Goal: Task Accomplishment & Management: Use online tool/utility

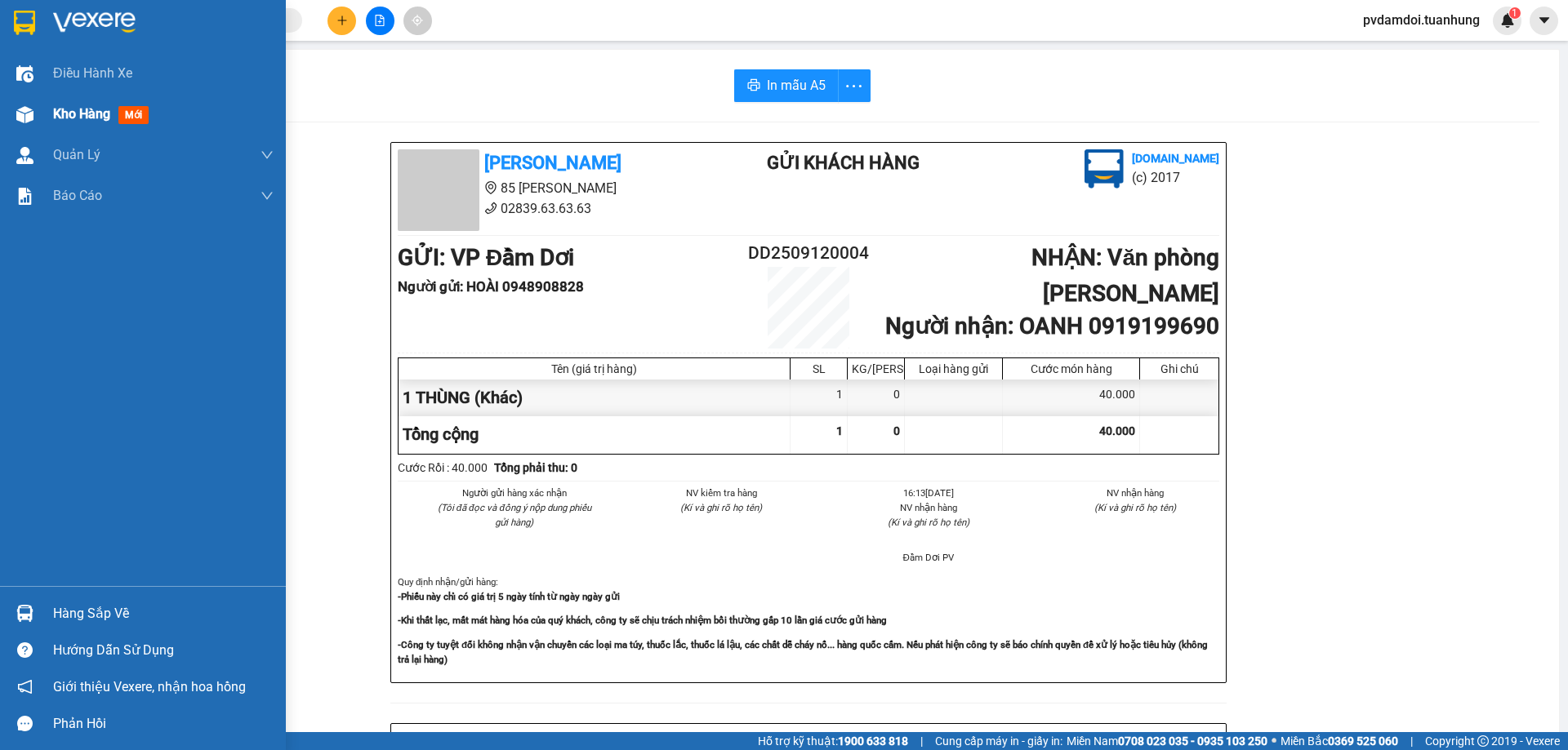
click at [51, 129] on div "Kho hàng mới" at bounding box center [143, 114] width 286 height 40
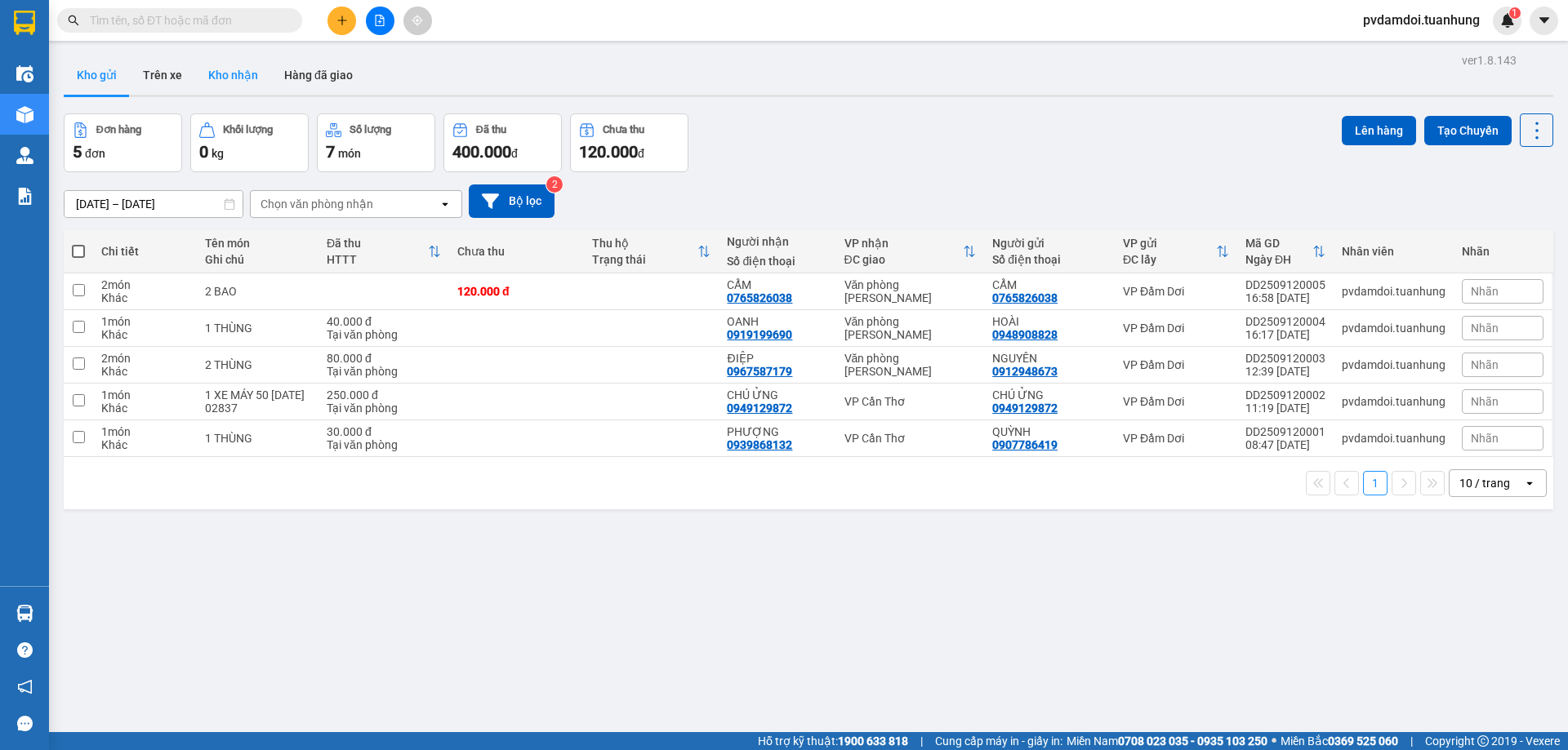
click at [238, 77] on button "Kho nhận" at bounding box center [232, 75] width 76 height 40
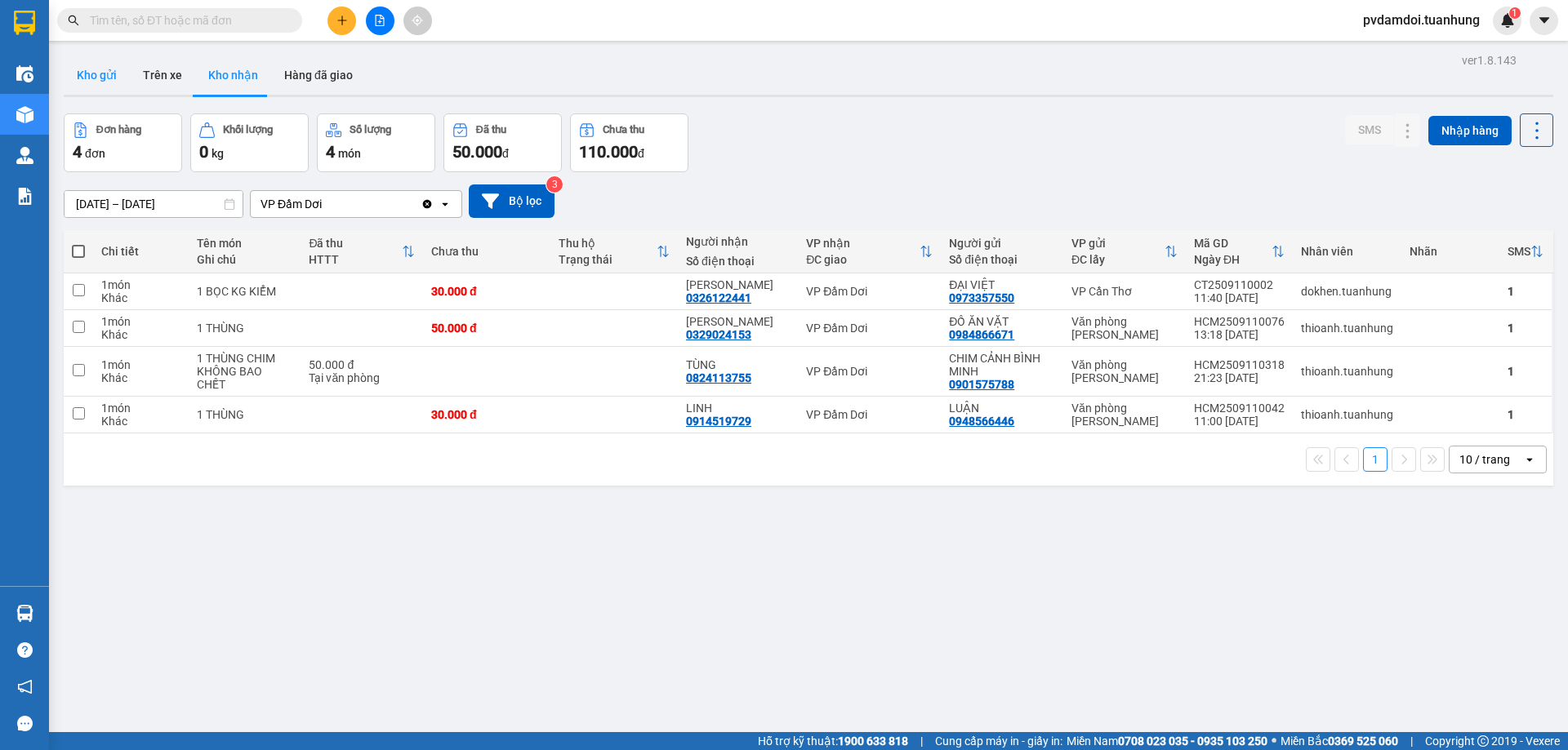
click at [89, 79] on button "Kho gửi" at bounding box center [97, 75] width 66 height 40
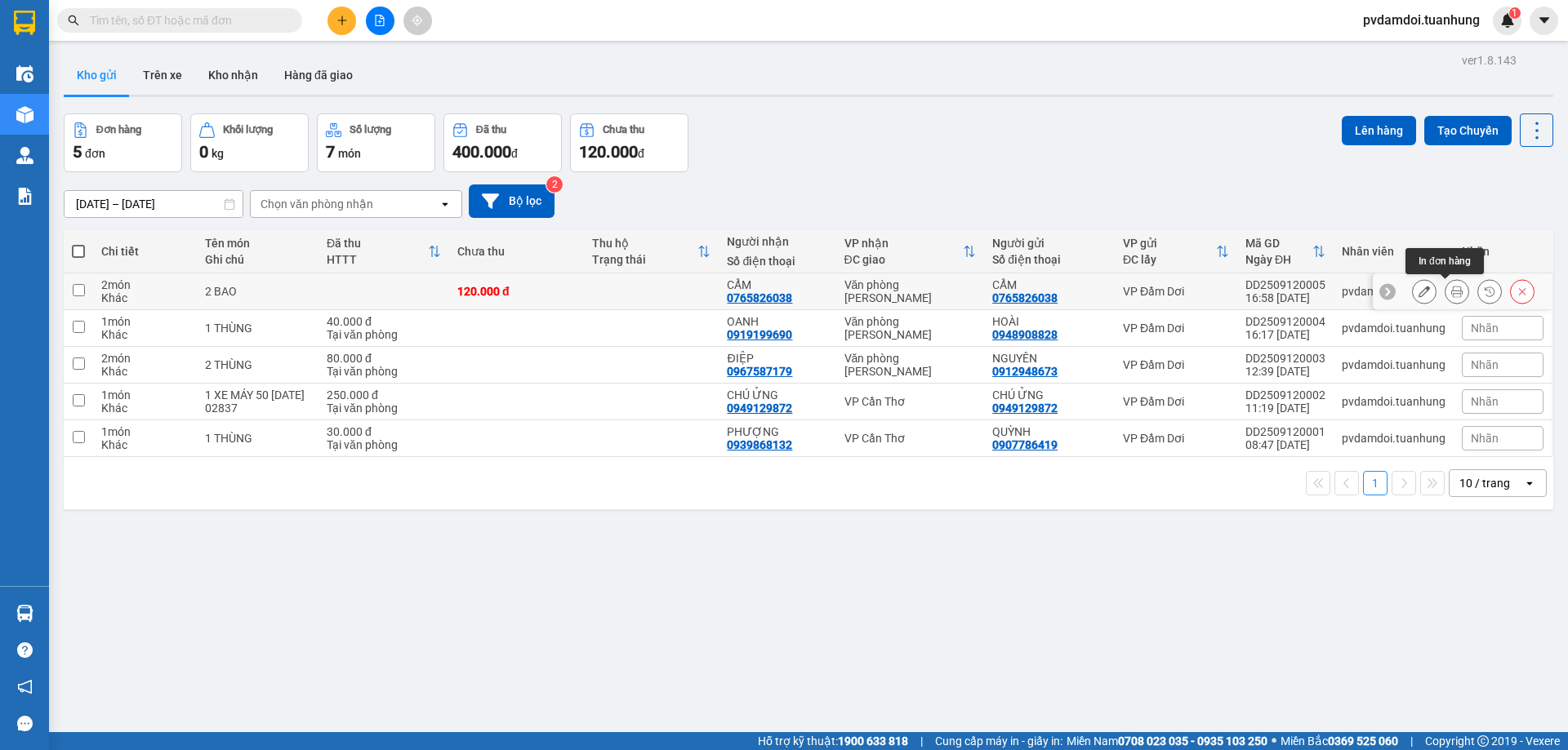
click at [1446, 300] on button at bounding box center [1457, 292] width 23 height 28
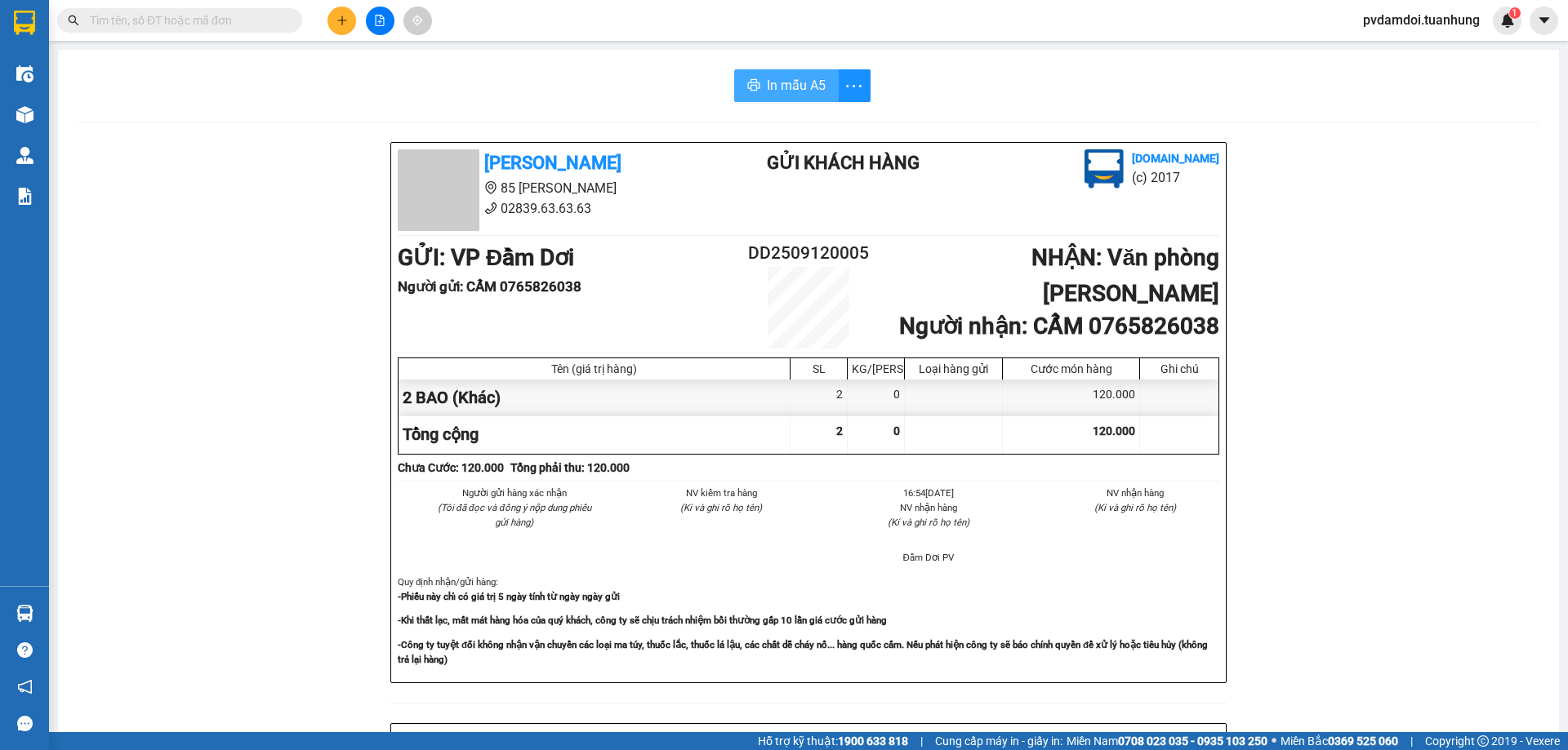
click at [818, 91] on span "In mẫu A5" at bounding box center [796, 86] width 58 height 21
